Goal: Navigation & Orientation: Find specific page/section

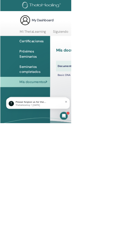
click at [44, 76] on span "Certificaciones" at bounding box center [58, 76] width 45 height 9
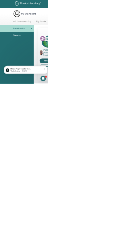
click at [111, 144] on img at bounding box center [113, 144] width 8 height 15
click at [64, 64] on link "Mi ThetaLearning" at bounding box center [60, 61] width 49 height 12
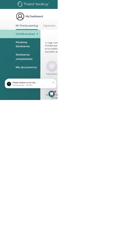
click at [39, 124] on span "Seminarios completados" at bounding box center [62, 130] width 52 height 19
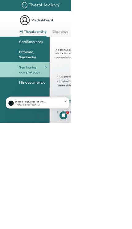
scroll to position [0, 2]
